Goal: Task Accomplishment & Management: Use online tool/utility

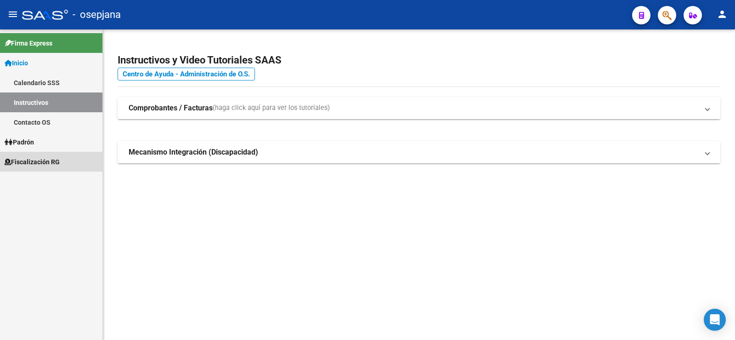
click at [28, 163] on span "Fiscalización RG" at bounding box center [32, 162] width 55 height 10
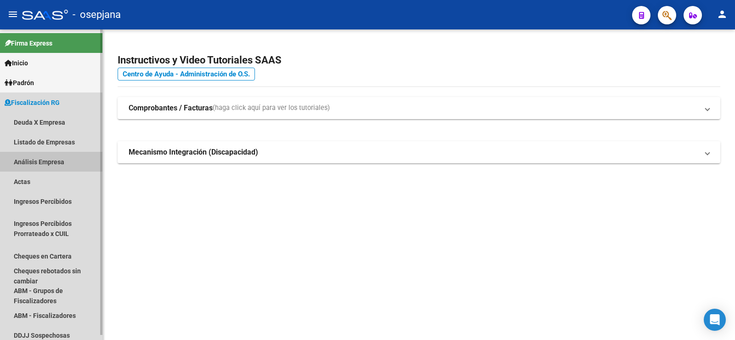
click at [41, 162] on link "Análisis Empresa" at bounding box center [51, 162] width 102 height 20
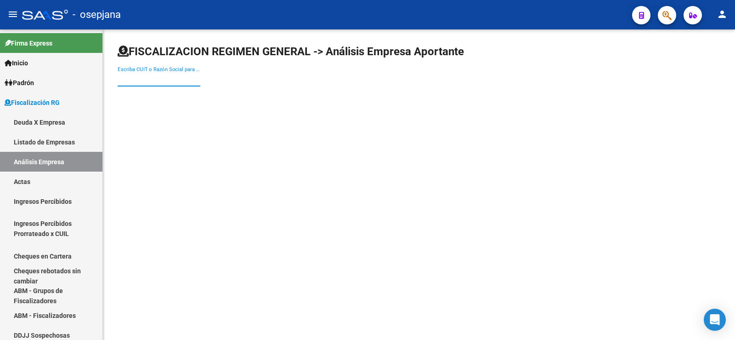
click at [150, 82] on input "Escriba CUIT o Razón Social para buscar" at bounding box center [159, 79] width 83 height 8
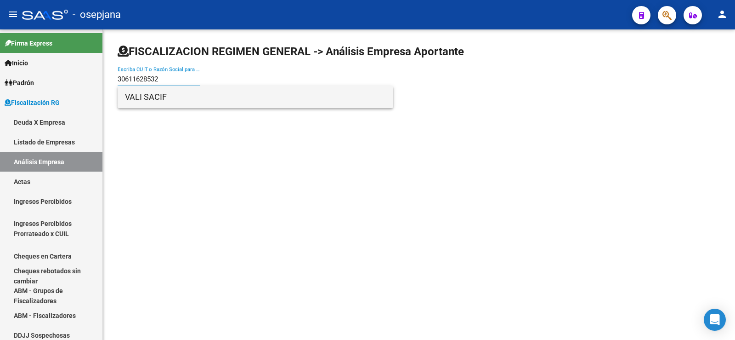
type input "30611628532"
click at [148, 98] on span "VALI SACIF" at bounding box center [255, 97] width 261 height 22
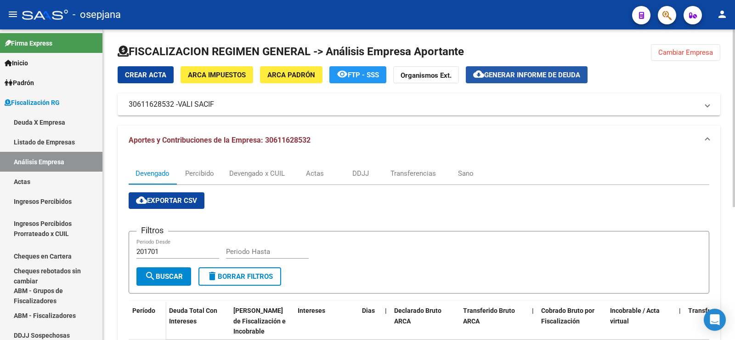
click at [515, 72] on span "Generar informe de deuda" at bounding box center [532, 75] width 96 height 8
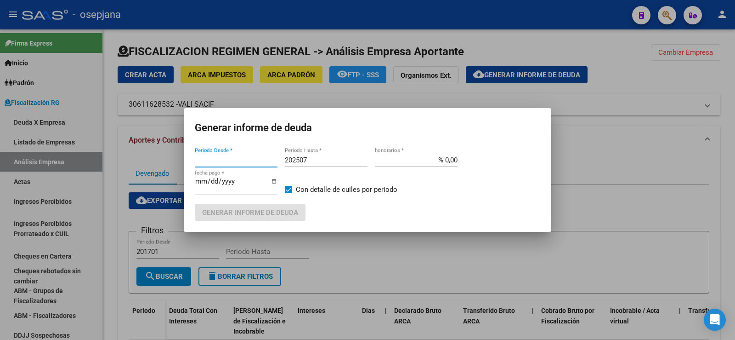
type input "202209"
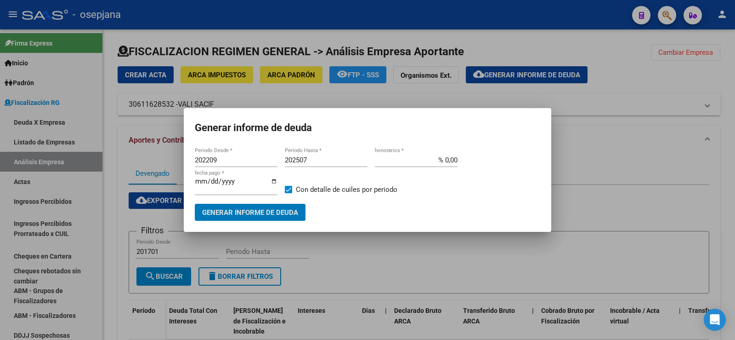
click at [171, 182] on div at bounding box center [367, 170] width 735 height 340
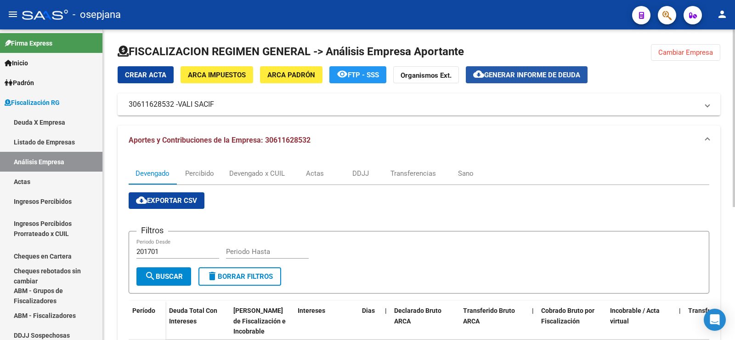
click at [512, 76] on span "Generar informe de deuda" at bounding box center [532, 75] width 96 height 8
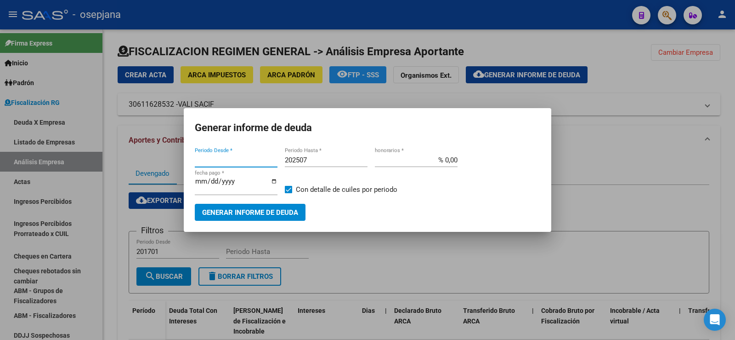
type input "202209"
click at [450, 160] on input "% 0,00" at bounding box center [416, 160] width 83 height 8
type input "% 10,00"
click at [211, 183] on input "[DATE]" at bounding box center [236, 184] width 83 height 15
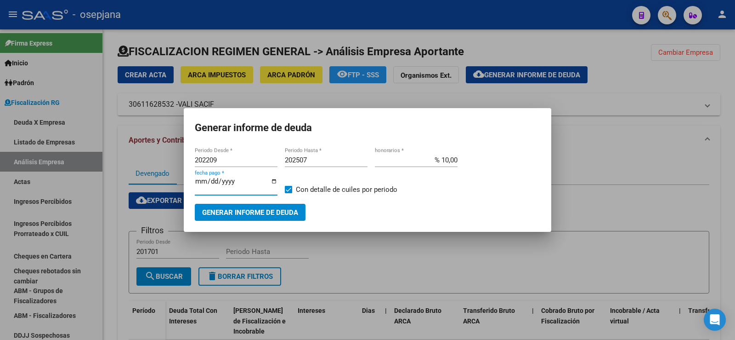
type input "[DATE]"
click at [236, 207] on button "Generar informe de deuda" at bounding box center [250, 212] width 111 height 17
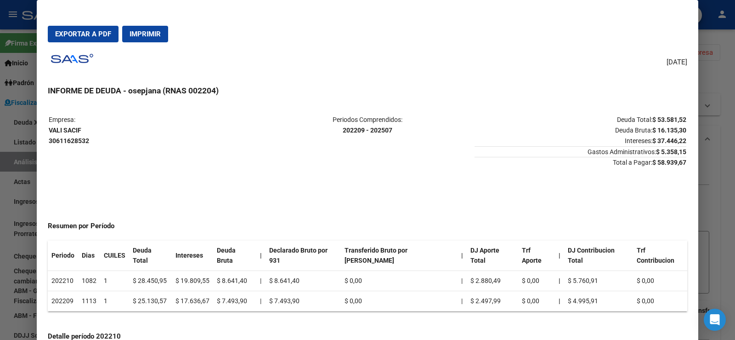
click at [78, 30] on span "Exportar a PDF" at bounding box center [83, 34] width 56 height 8
